Goal: Task Accomplishment & Management: Complete application form

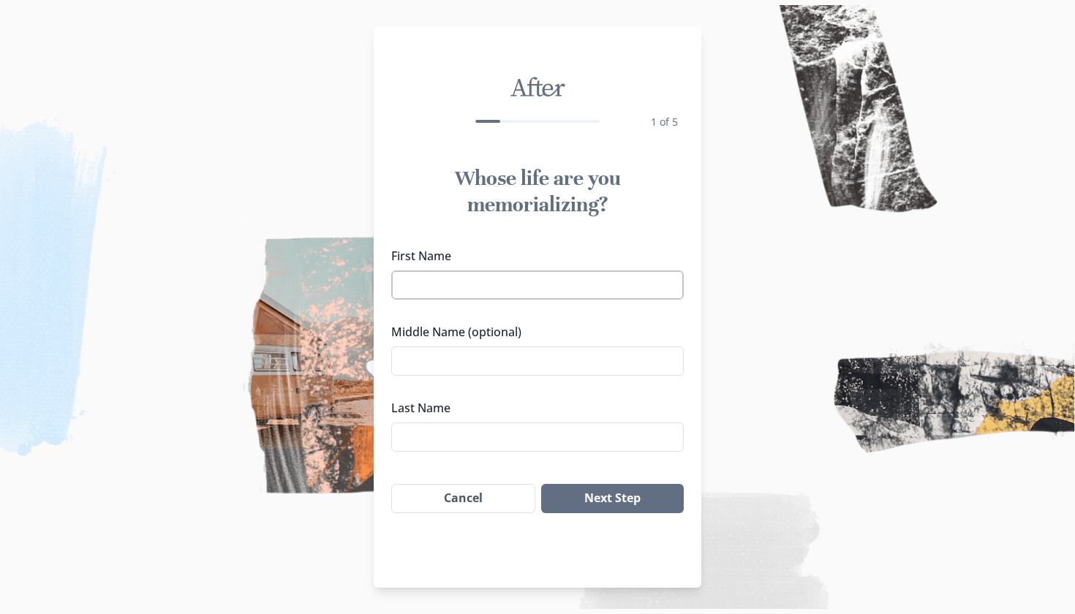
click at [636, 289] on input "First Name" at bounding box center [537, 285] width 292 height 29
click at [637, 290] on input "First Name" at bounding box center [537, 285] width 292 height 29
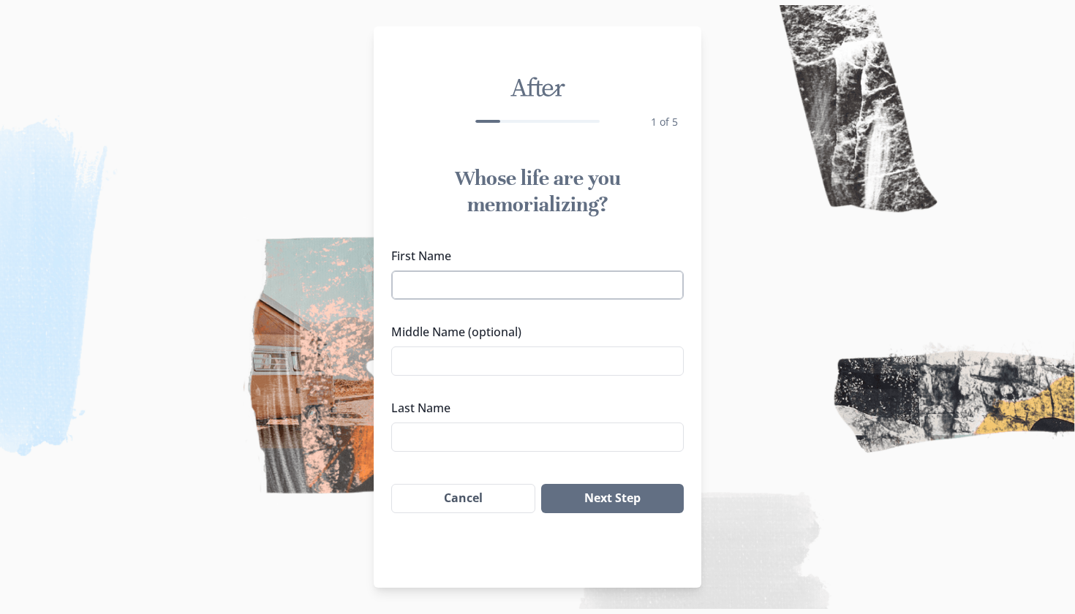
click at [637, 290] on input "First Name" at bounding box center [537, 285] width 292 height 29
type input "[PERSON_NAME] [PERSON_NAME]"
click at [556, 432] on input "Last Name" at bounding box center [537, 437] width 292 height 29
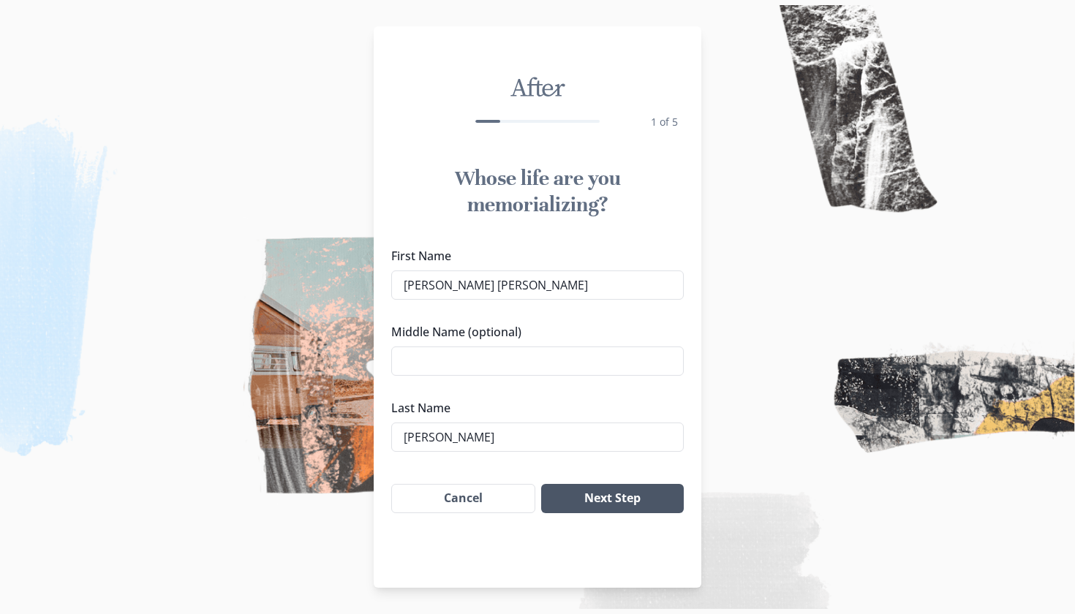
type input "[PERSON_NAME]"
click at [611, 493] on button "Next Step" at bounding box center [612, 498] width 143 height 29
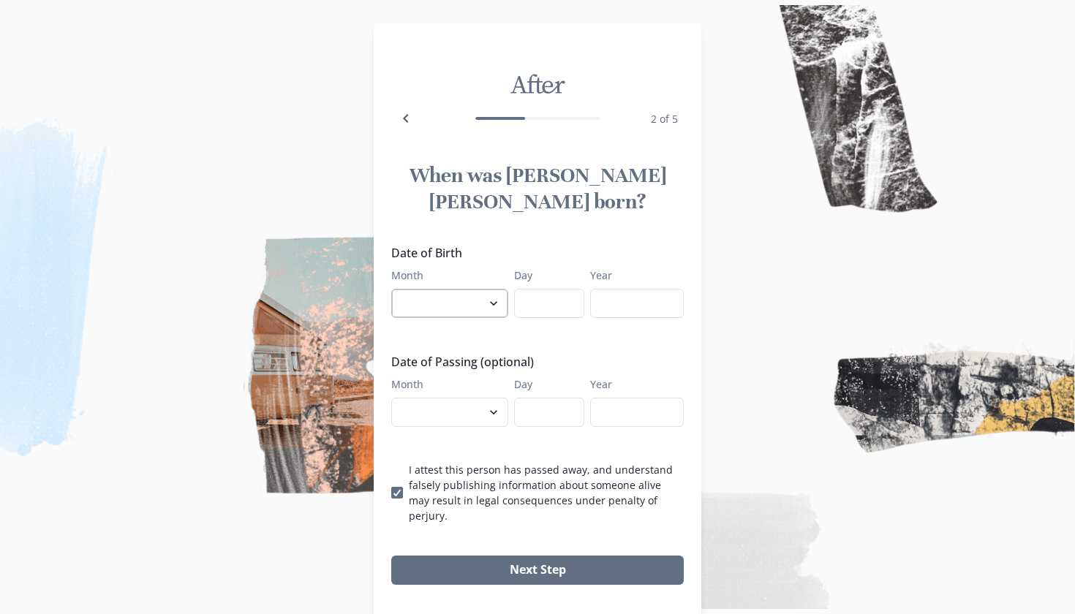
select select "7"
click at [542, 289] on input "Day" at bounding box center [549, 303] width 70 height 29
type input "3"
click at [612, 289] on input "Year" at bounding box center [637, 303] width 94 height 29
type input "1936"
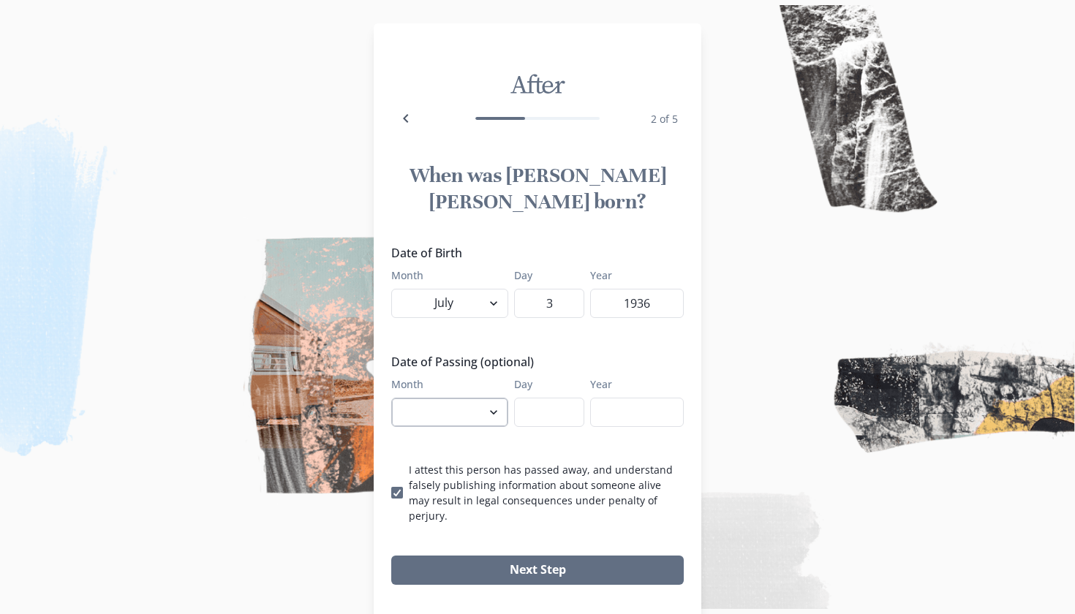
select select "9"
click at [537, 398] on input "Day" at bounding box center [549, 412] width 70 height 29
type input "23"
click at [632, 398] on input "Year" at bounding box center [637, 412] width 94 height 29
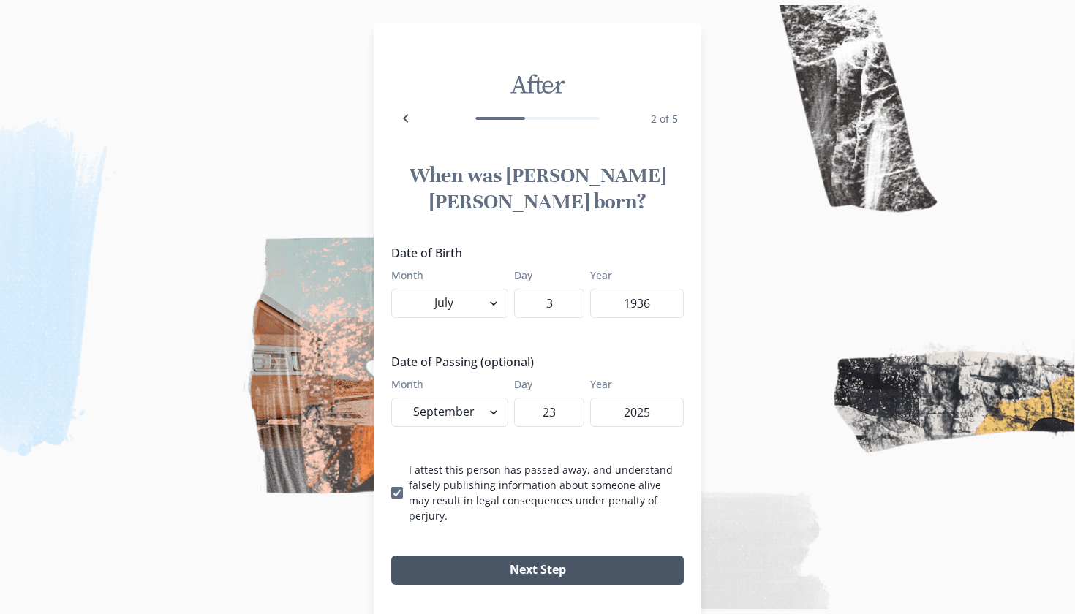
type input "2025"
click at [601, 556] on button "Next Step" at bounding box center [537, 570] width 292 height 29
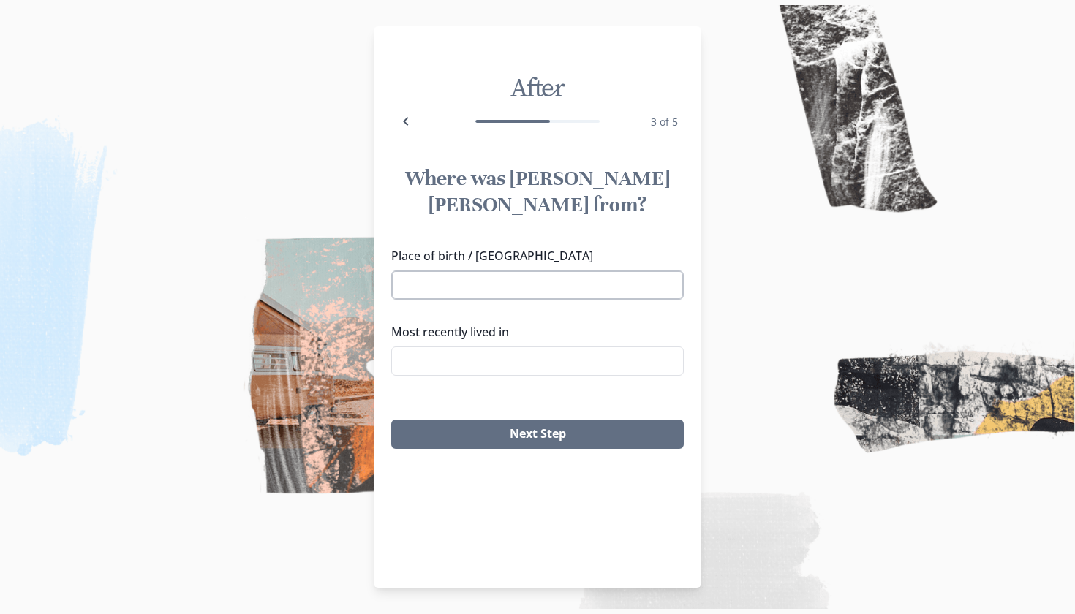
click at [628, 271] on input "Place of birth / [GEOGRAPHIC_DATA]" at bounding box center [537, 285] width 292 height 29
type input "f"
click at [535, 271] on input "f" at bounding box center [537, 285] width 292 height 29
type input "G"
drag, startPoint x: 535, startPoint y: 261, endPoint x: 495, endPoint y: 292, distance: 51.0
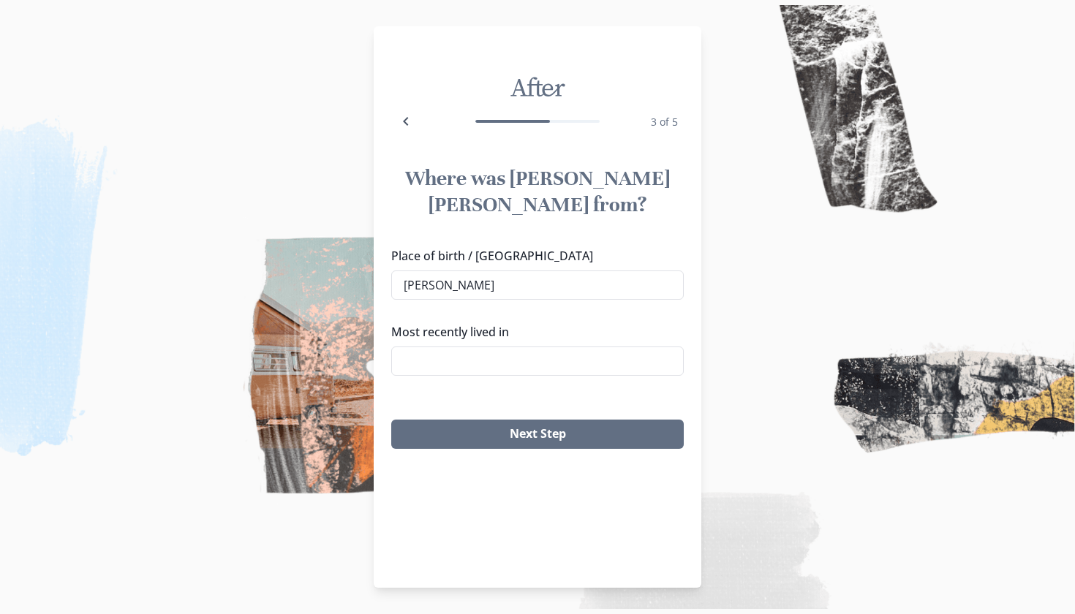
click at [495, 292] on li "[GEOGRAPHIC_DATA], [GEOGRAPHIC_DATA]" at bounding box center [537, 285] width 291 height 23
type input "[GEOGRAPHIC_DATA], [GEOGRAPHIC_DATA]"
click at [471, 347] on input "Most recently lived in" at bounding box center [537, 361] width 292 height 29
click at [453, 360] on li "[GEOGRAPHIC_DATA], [GEOGRAPHIC_DATA]" at bounding box center [537, 361] width 291 height 23
drag, startPoint x: 467, startPoint y: 404, endPoint x: 520, endPoint y: 292, distance: 123.6
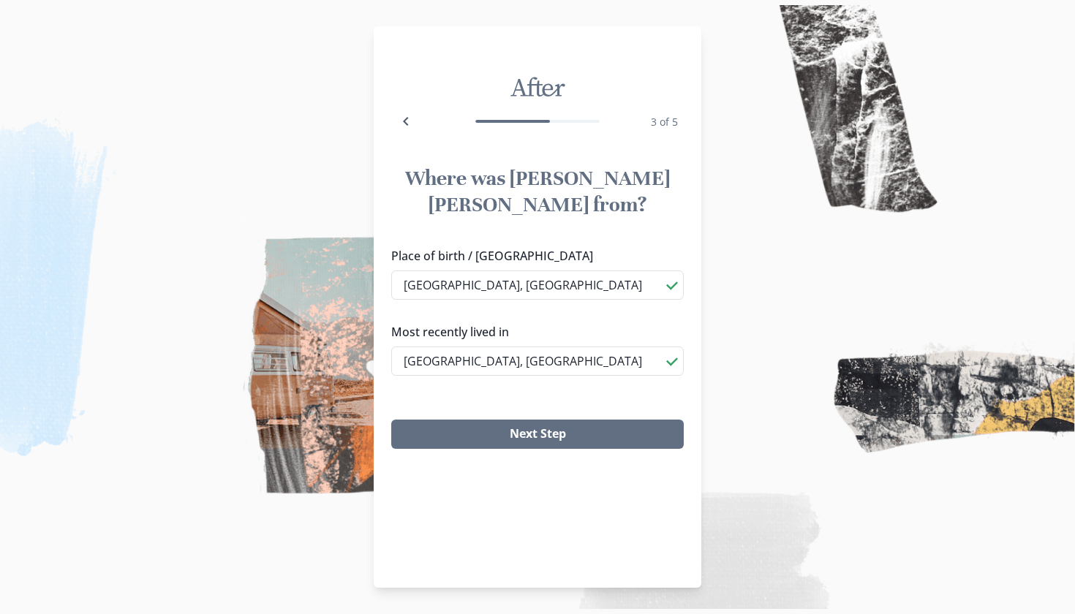
click at [521, 292] on div "Where was [PERSON_NAME] [PERSON_NAME] from? Place of birth / Hometown [GEOGRAPH…" at bounding box center [538, 307] width 328 height 307
click at [472, 347] on input "[GEOGRAPHIC_DATA], [GEOGRAPHIC_DATA]" at bounding box center [537, 361] width 292 height 29
type input "[GEOGRAPHIC_DATA], [GEOGRAPHIC_DATA]"
click at [537, 372] on li "[GEOGRAPHIC_DATA], [GEOGRAPHIC_DATA]" at bounding box center [537, 361] width 291 height 23
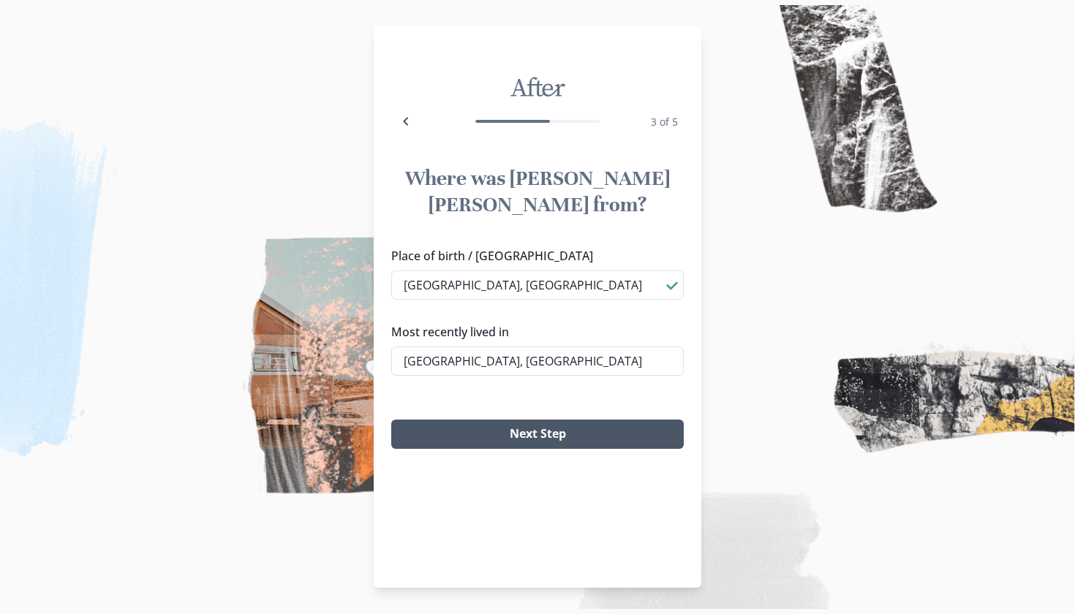
click at [542, 420] on button "Next Step" at bounding box center [537, 434] width 292 height 29
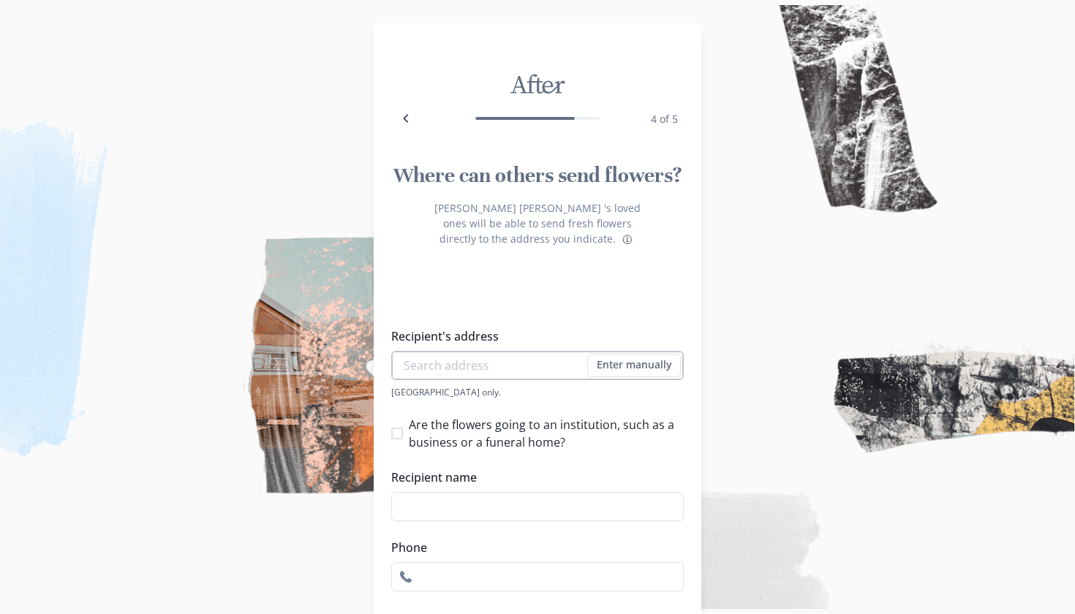
click at [552, 351] on input "Recipient's address" at bounding box center [537, 365] width 292 height 29
